Goal: Transaction & Acquisition: Purchase product/service

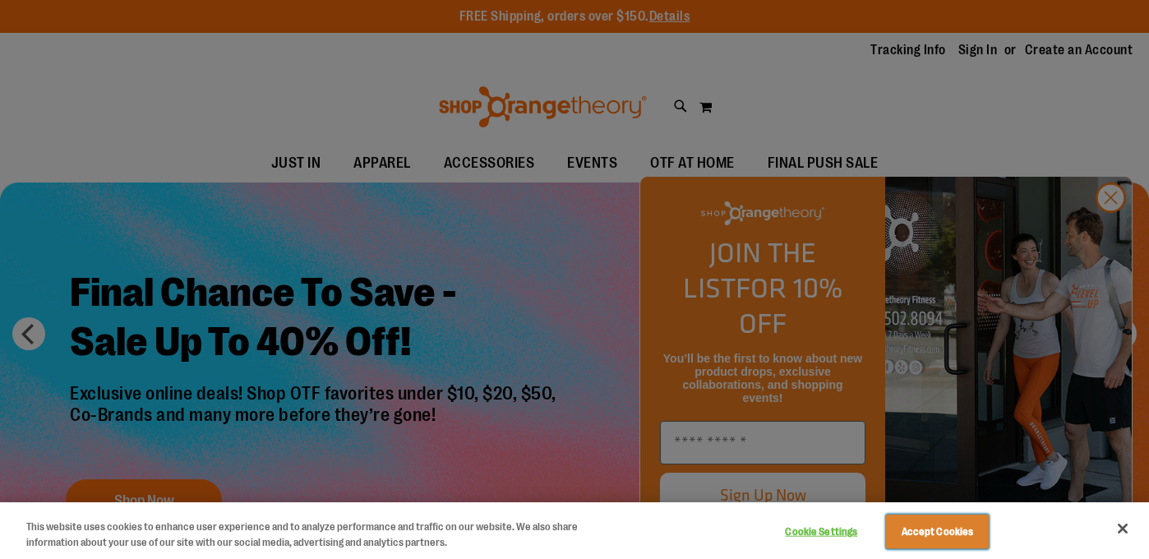
click at [962, 526] on button "Accept Cookies" at bounding box center [937, 531] width 103 height 35
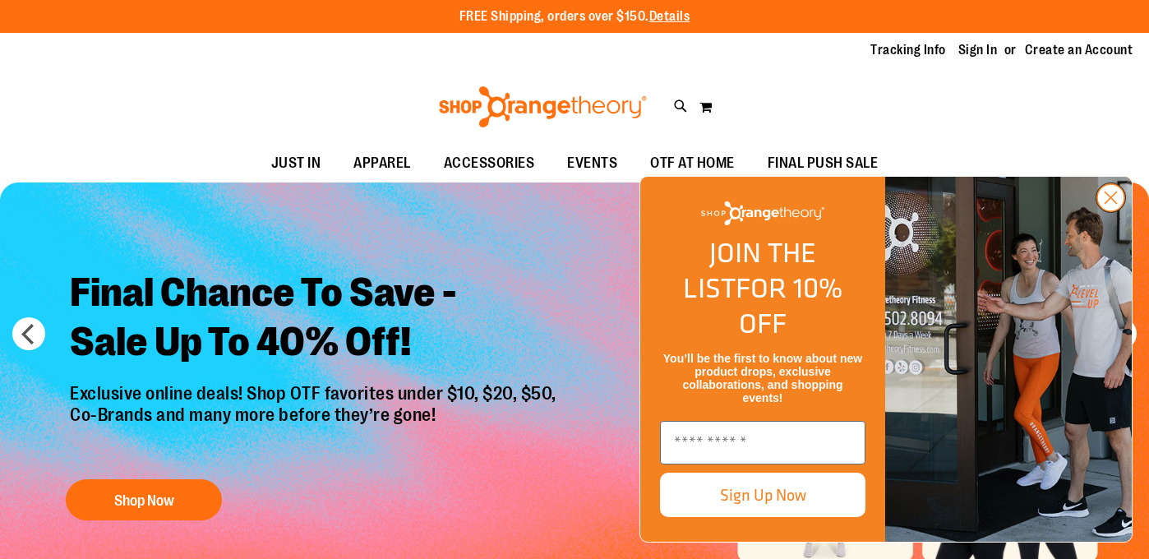
click at [1113, 212] on icon "Close dialog" at bounding box center [1110, 197] width 29 height 29
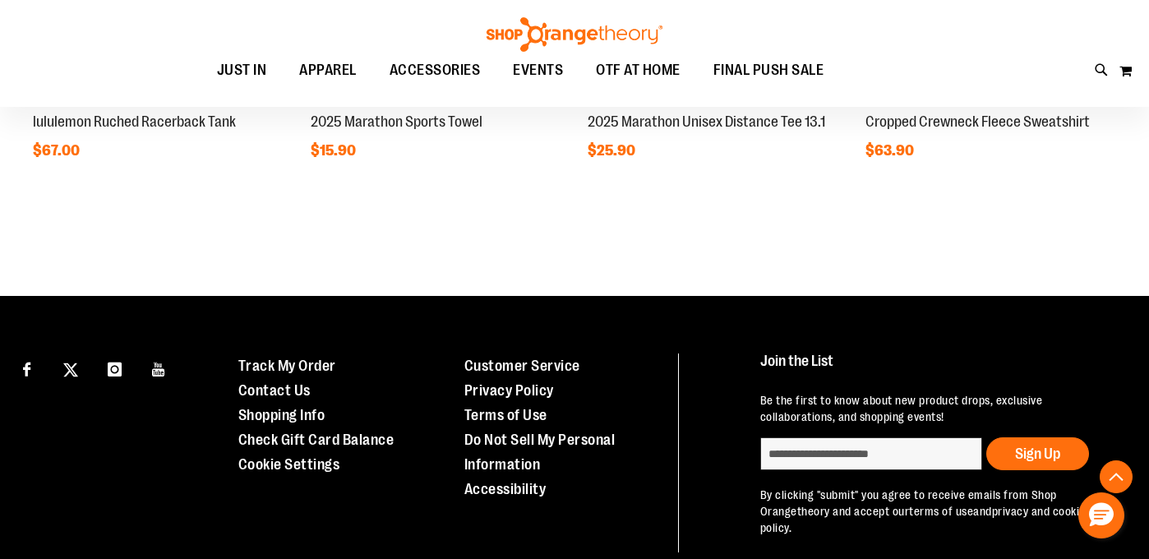
scroll to position [1130, 0]
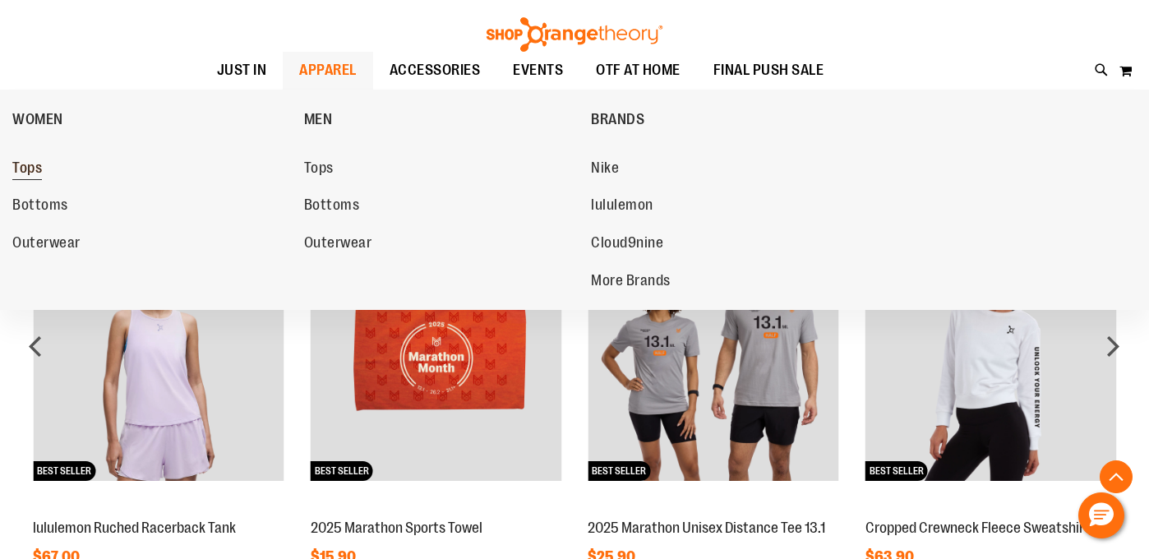
click at [21, 168] on span "Tops" at bounding box center [27, 169] width 30 height 21
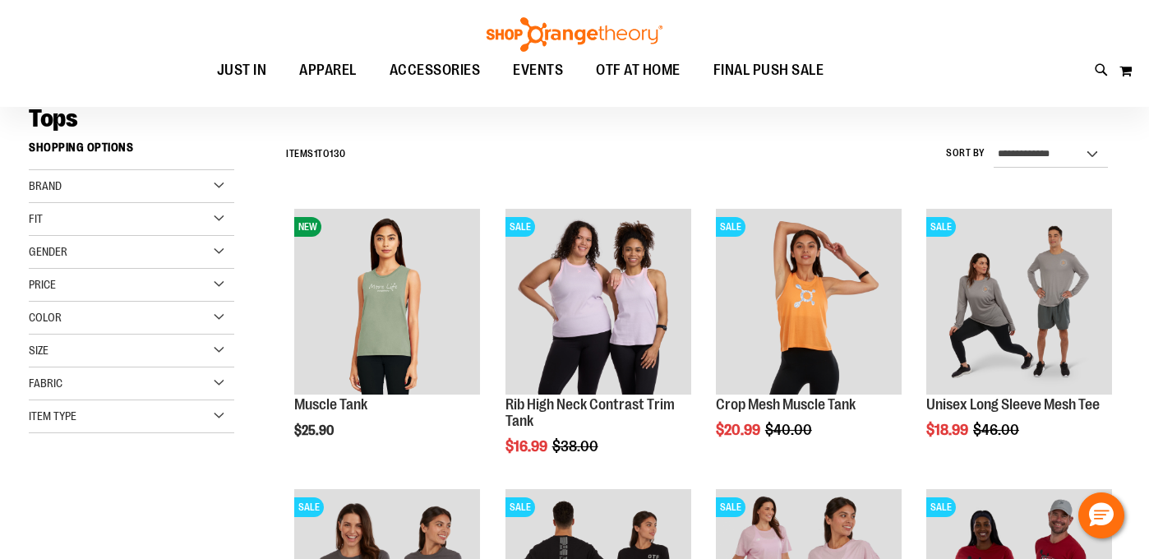
scroll to position [159, 0]
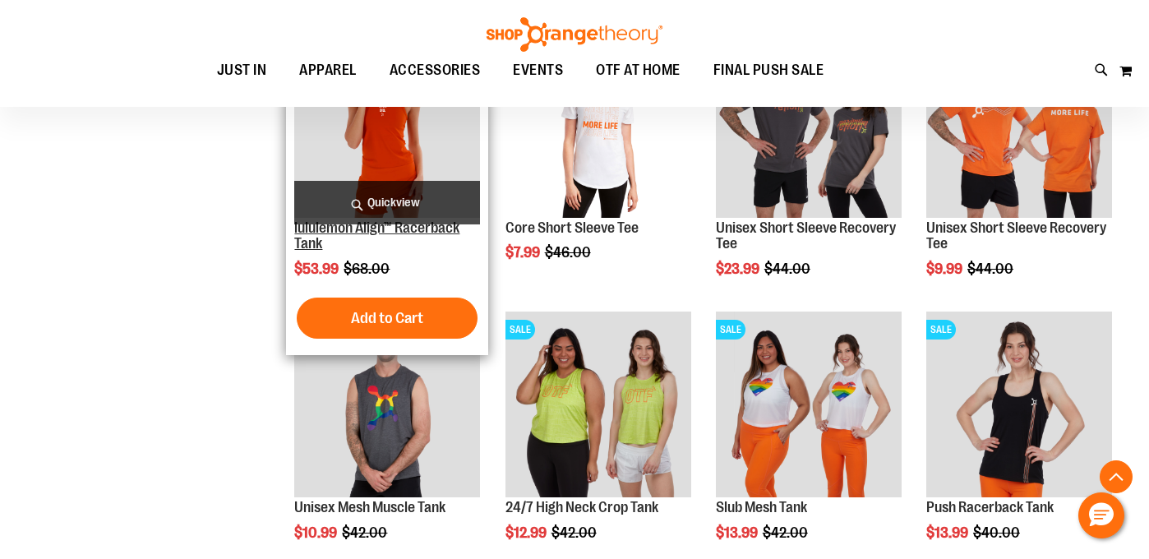
scroll to position [1141, 0]
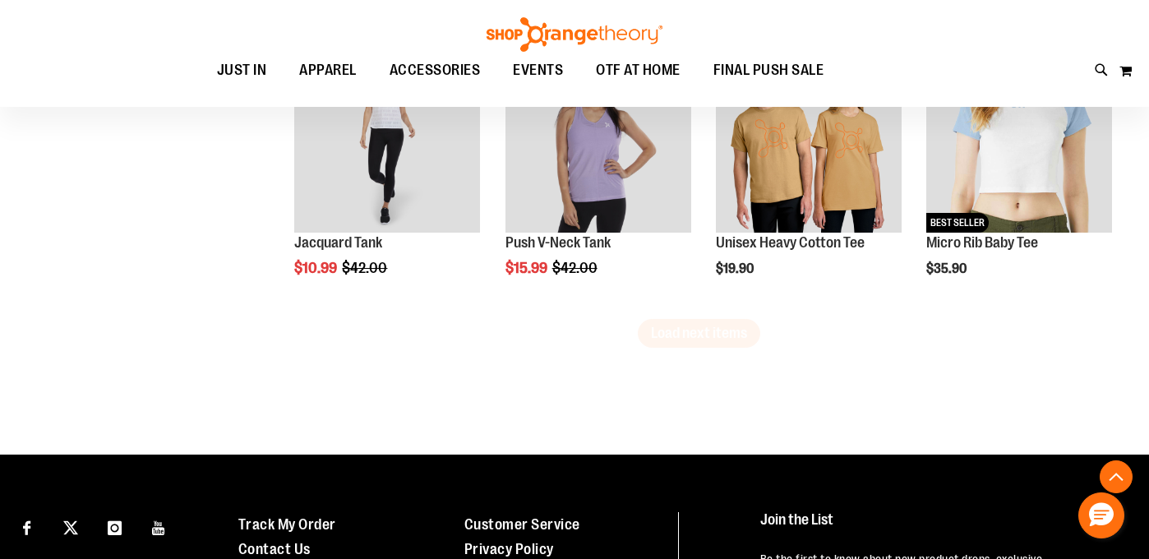
scroll to position [2763, 0]
